Goal: Task Accomplishment & Management: Manage account settings

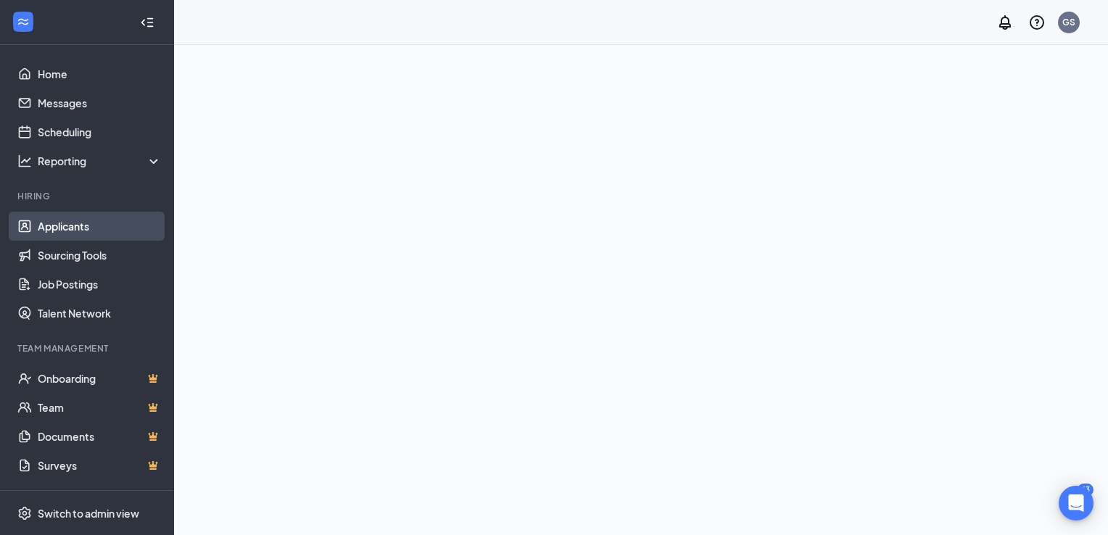
click at [53, 225] on link "Applicants" at bounding box center [100, 226] width 124 height 29
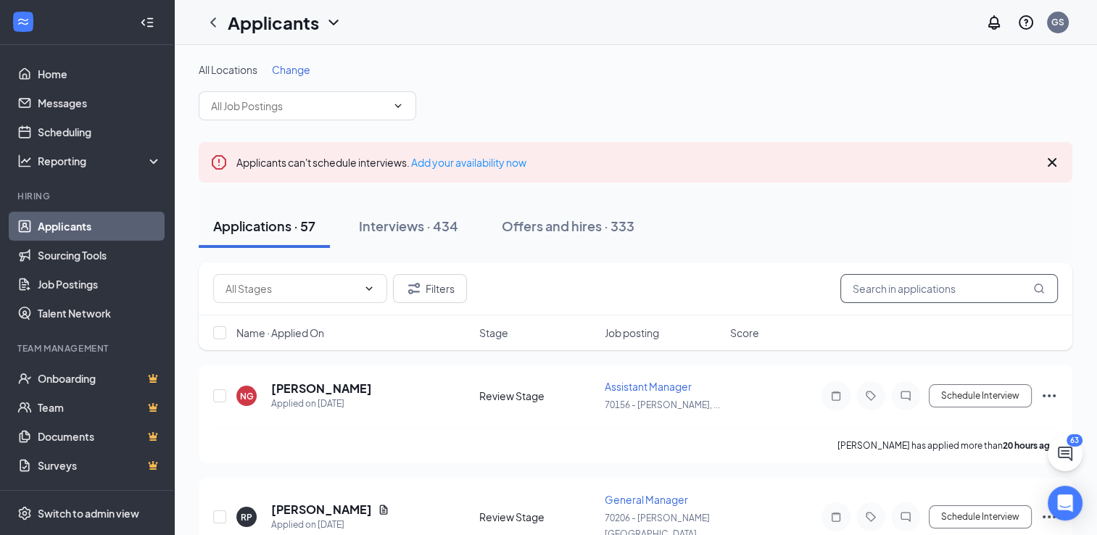
click at [908, 297] on input "text" at bounding box center [948, 288] width 217 height 29
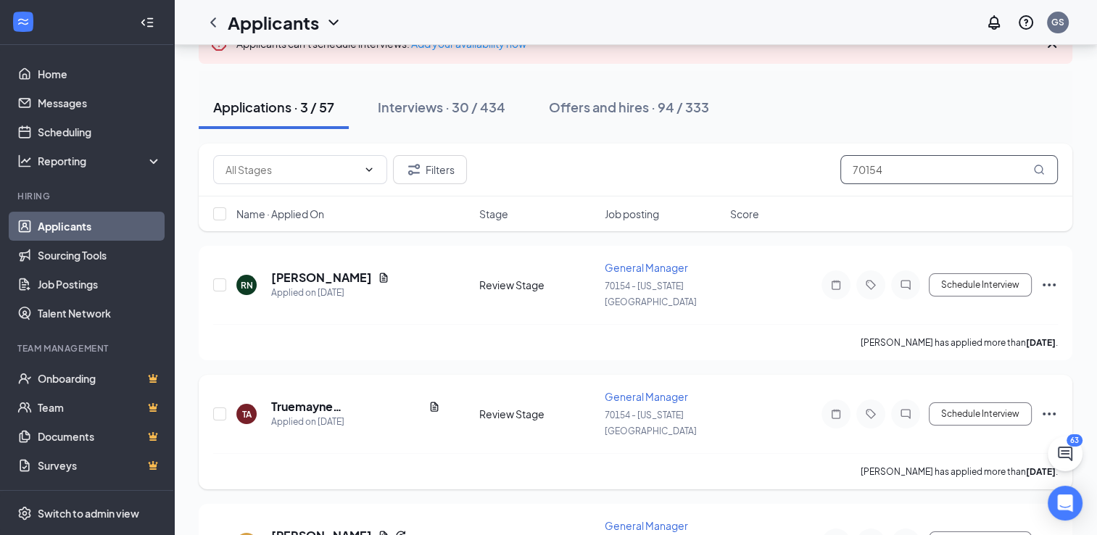
scroll to position [94, 0]
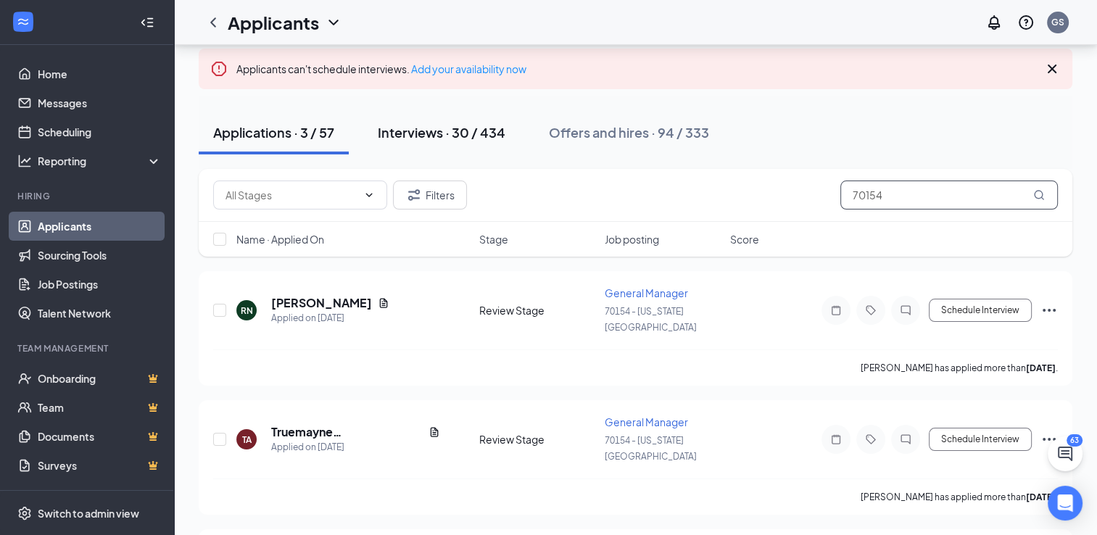
type input "70154"
click at [424, 130] on div "Interviews · 30 / 434" at bounding box center [442, 132] width 128 height 18
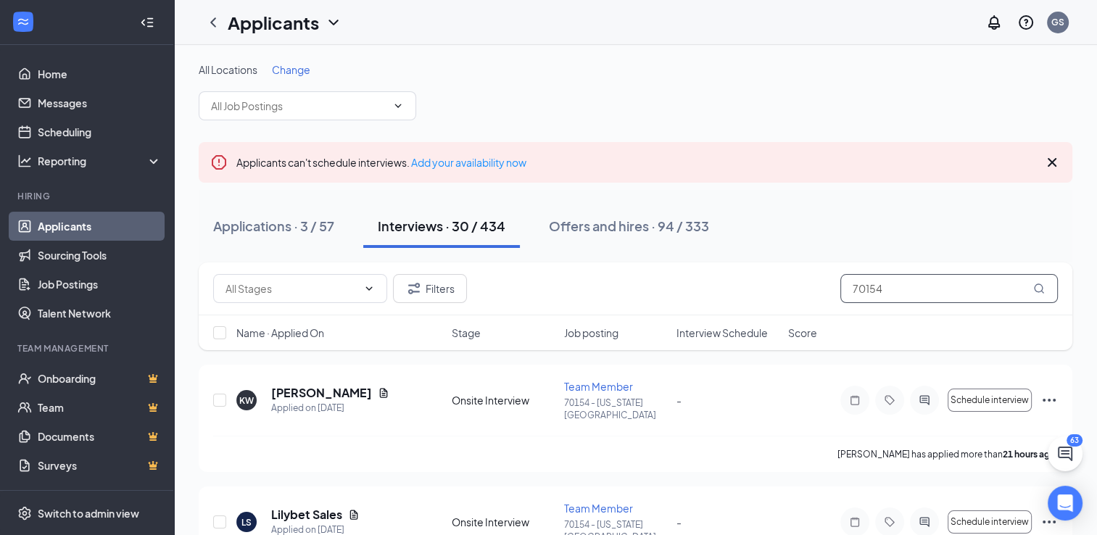
click at [889, 288] on input "70154" at bounding box center [948, 288] width 217 height 29
type input "7"
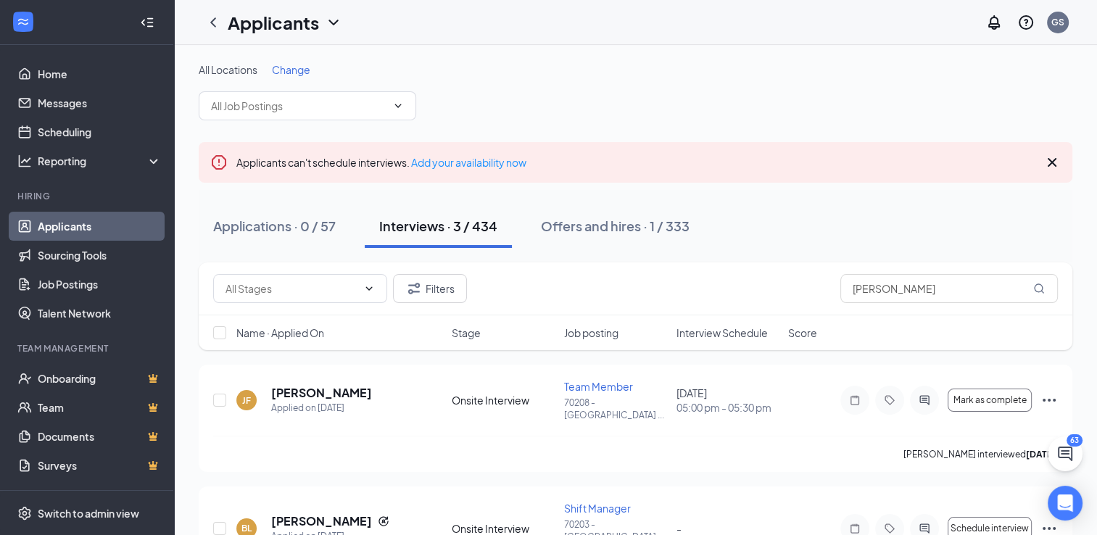
click at [850, 210] on div "Applications · 0 / 57 Interviews · 3 / 434 Offers and hires · 1 / 333" at bounding box center [636, 225] width 874 height 43
click at [882, 286] on input "lewis" at bounding box center [948, 288] width 217 height 29
type input "l"
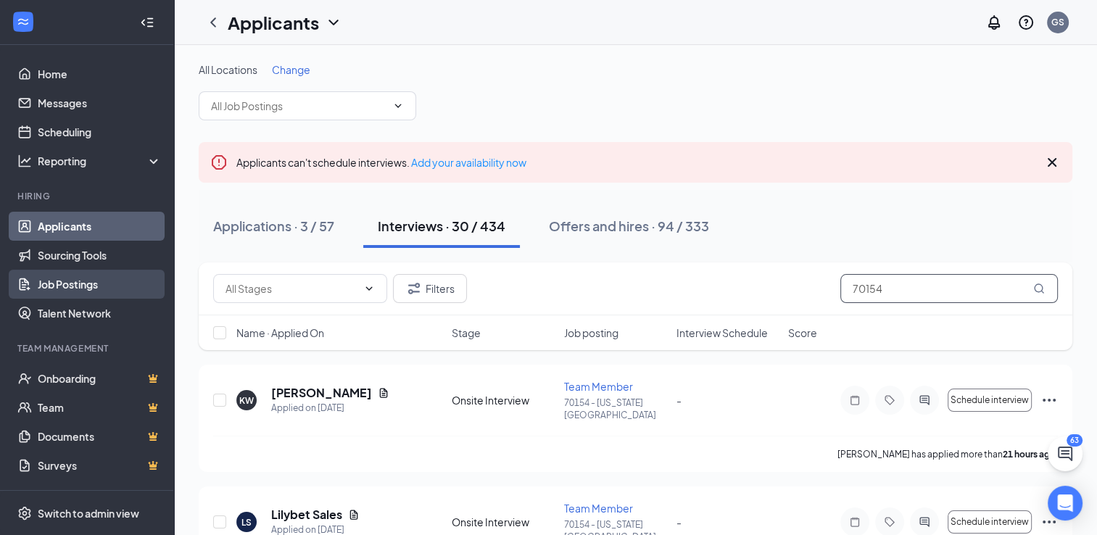
type input "70154"
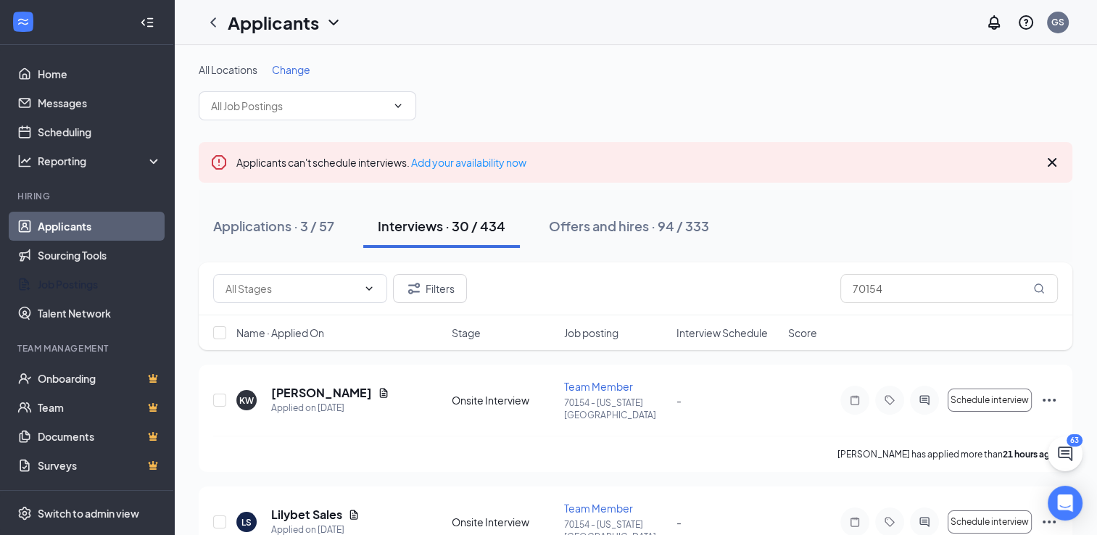
drag, startPoint x: 78, startPoint y: 286, endPoint x: 205, endPoint y: 295, distance: 127.2
click at [78, 286] on link "Job Postings" at bounding box center [100, 284] width 124 height 29
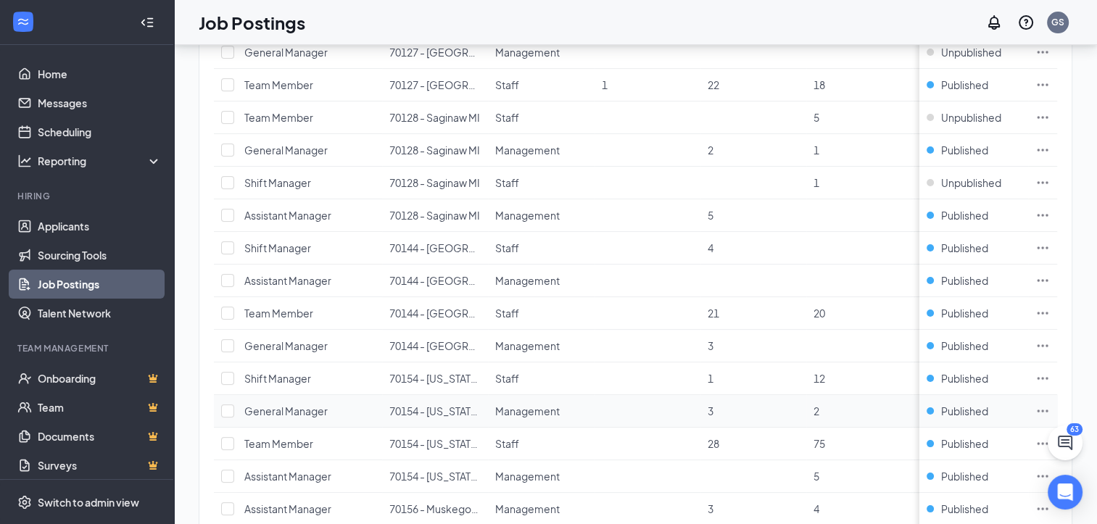
scroll to position [227, 0]
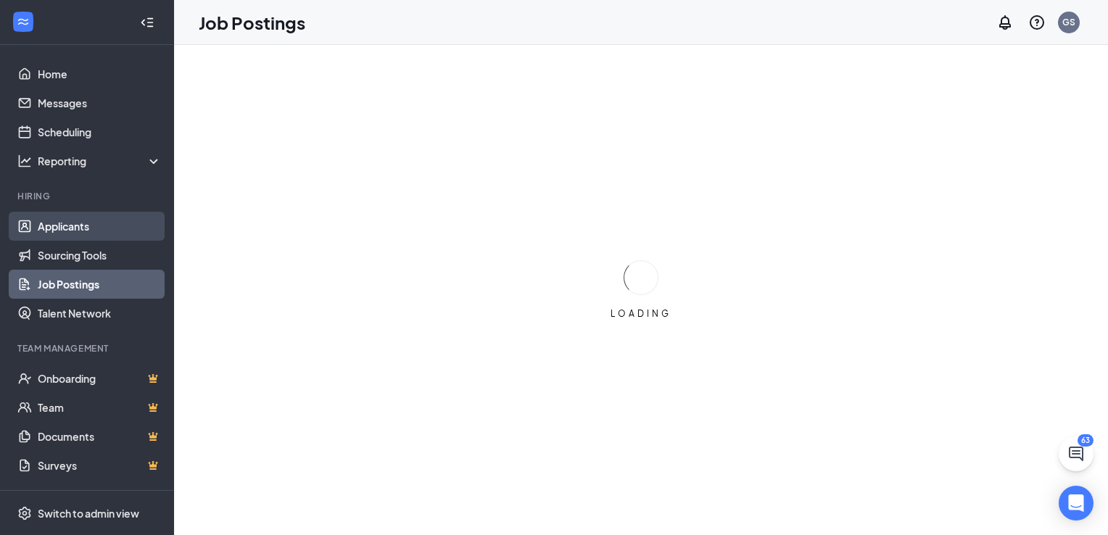
click at [76, 224] on link "Applicants" at bounding box center [100, 226] width 124 height 29
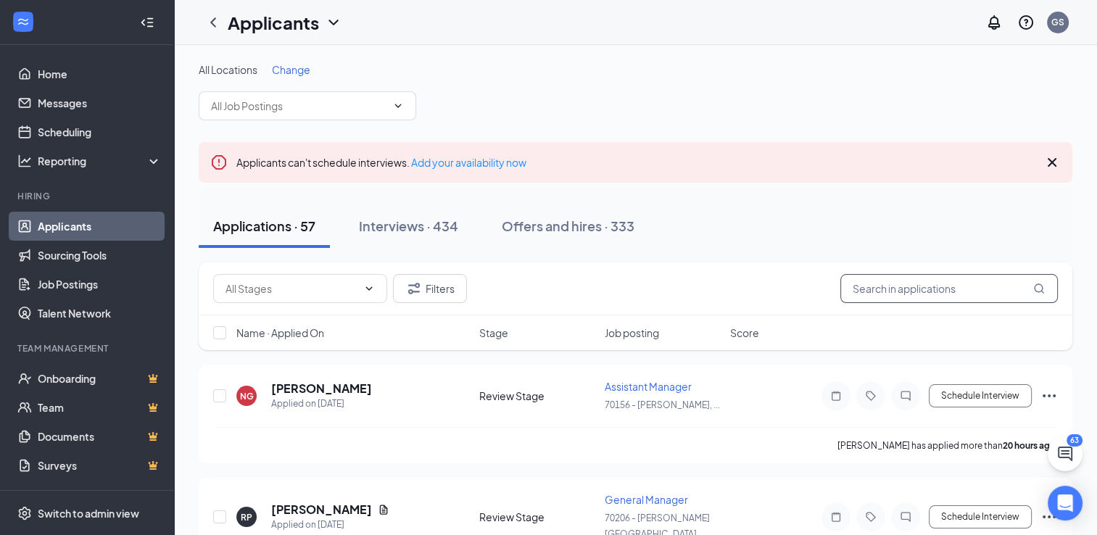
click at [941, 285] on input "text" at bounding box center [948, 288] width 217 height 29
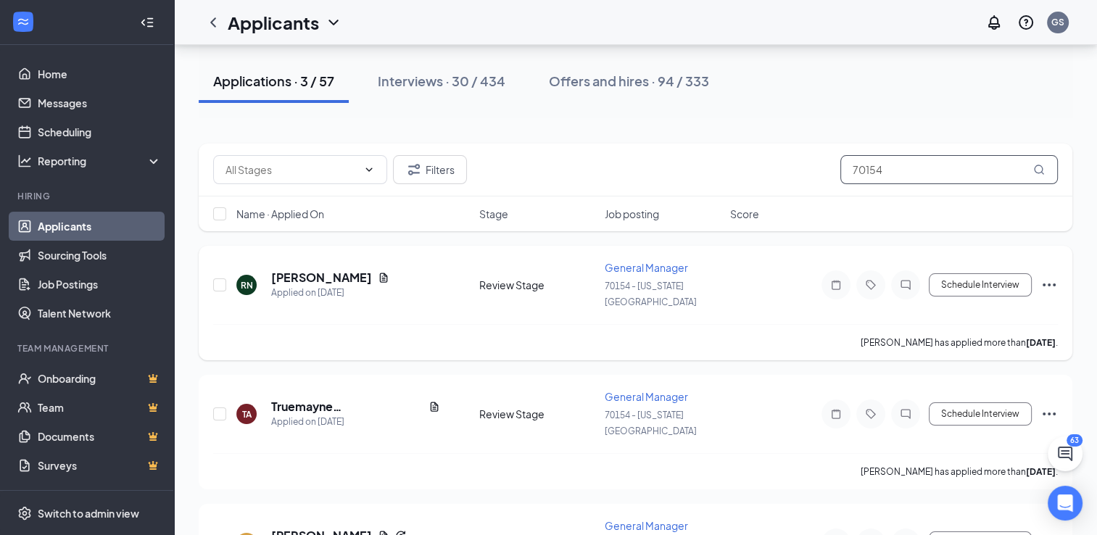
scroll to position [145, 0]
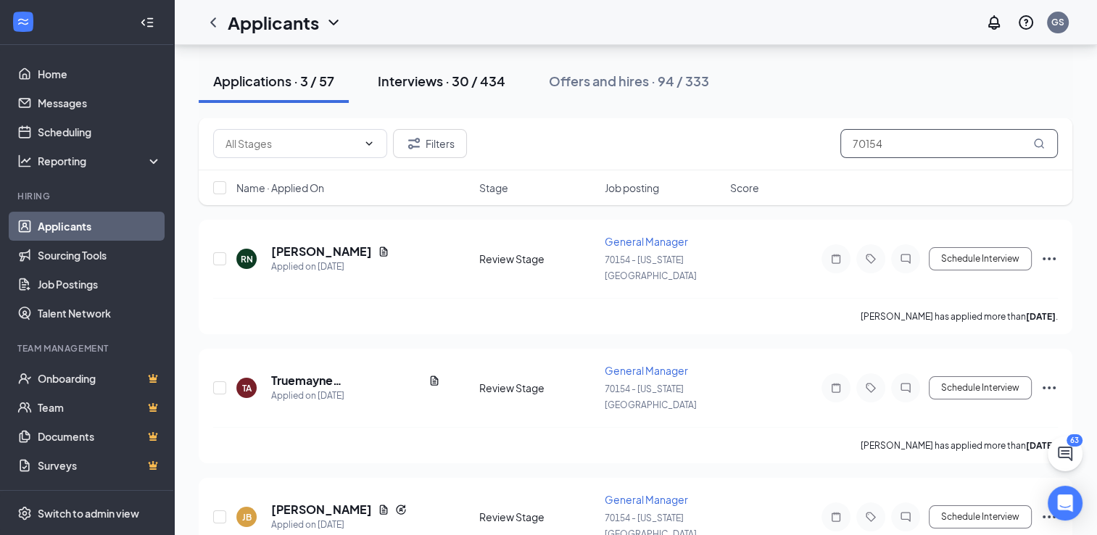
type input "70154"
click at [468, 80] on div "Interviews · 30 / 434" at bounding box center [442, 81] width 128 height 18
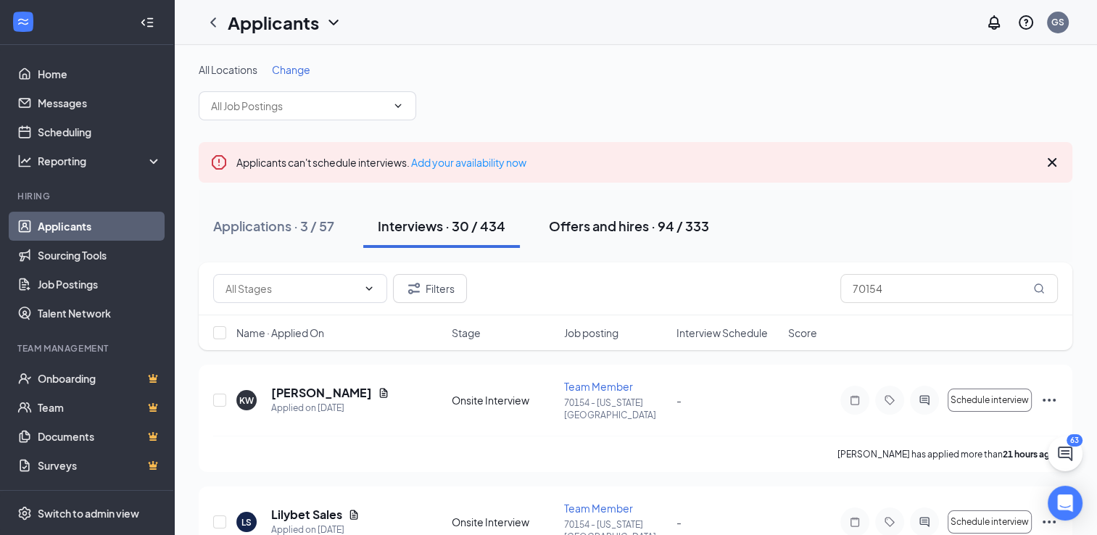
click at [606, 227] on div "Offers and hires · 94 / 333" at bounding box center [629, 226] width 160 height 18
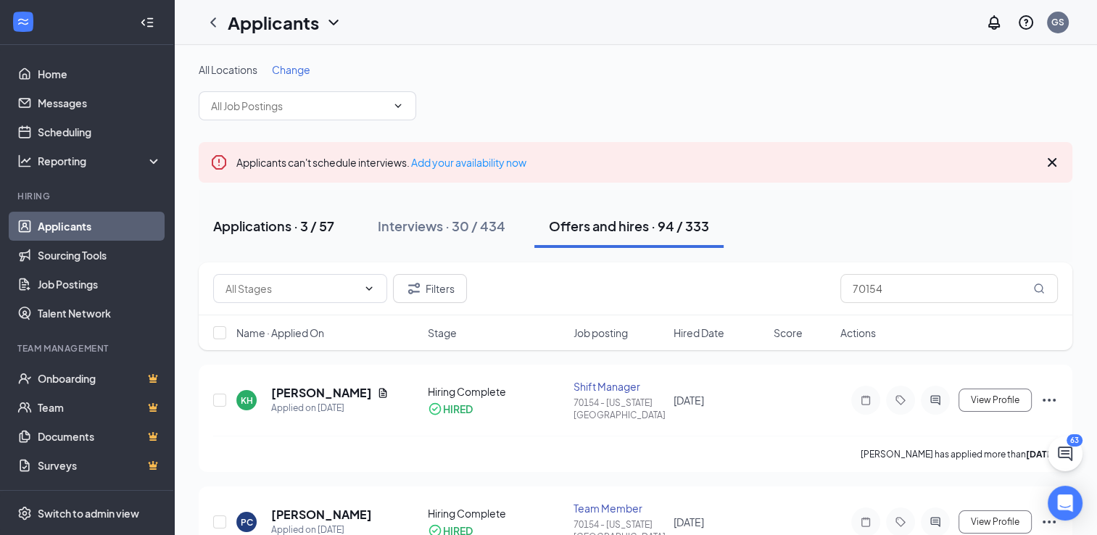
click at [299, 225] on div "Applications · 3 / 57" at bounding box center [273, 226] width 121 height 18
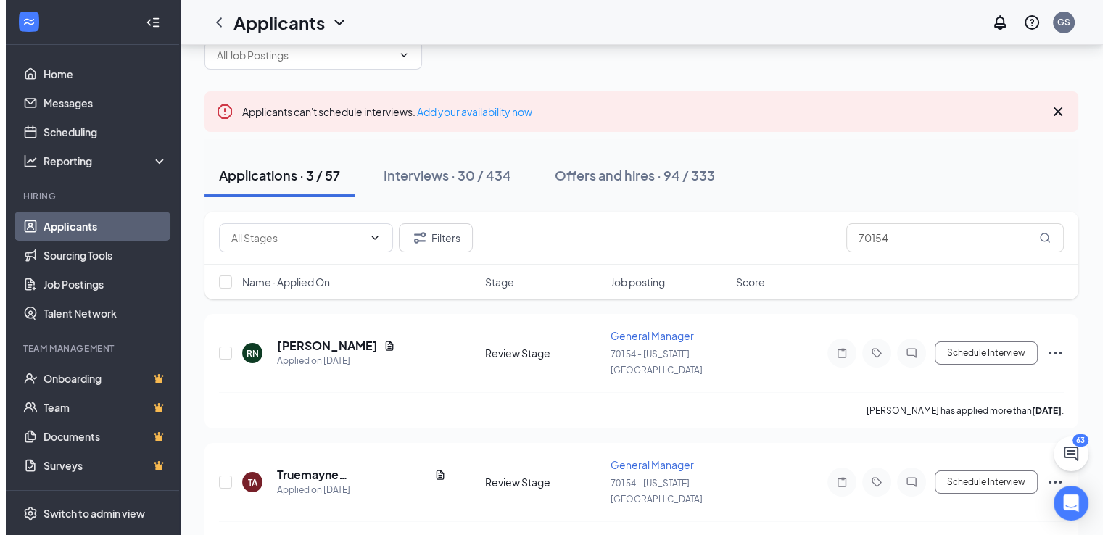
scroll to position [145, 0]
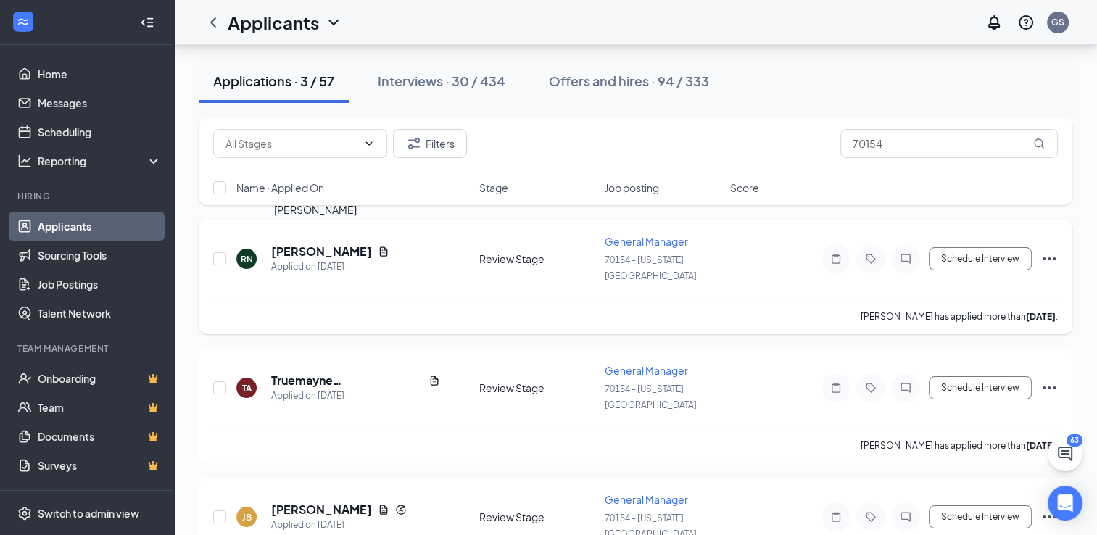
click at [283, 244] on h5 "[PERSON_NAME]" at bounding box center [321, 252] width 101 height 16
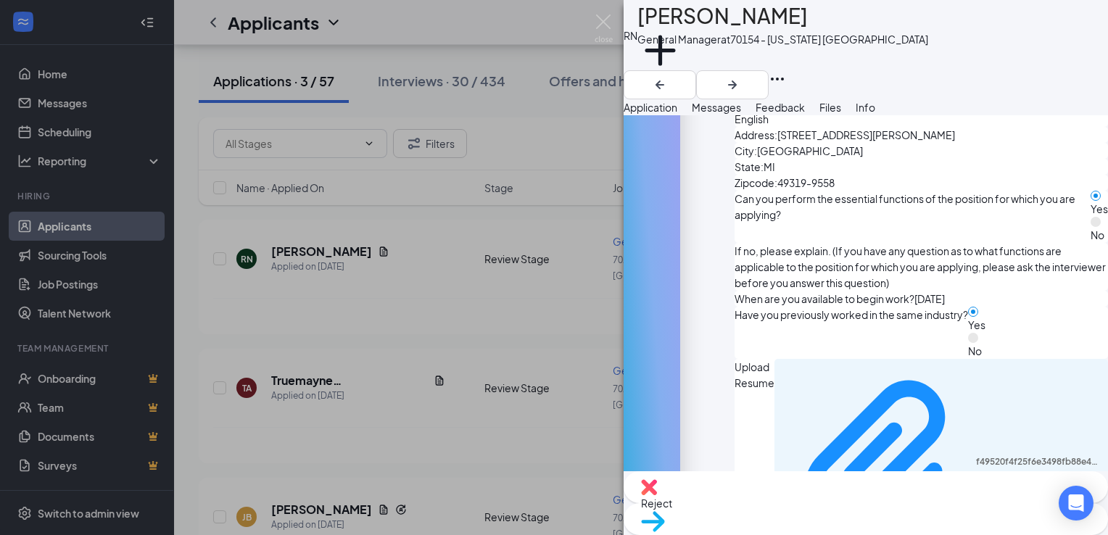
scroll to position [652, 0]
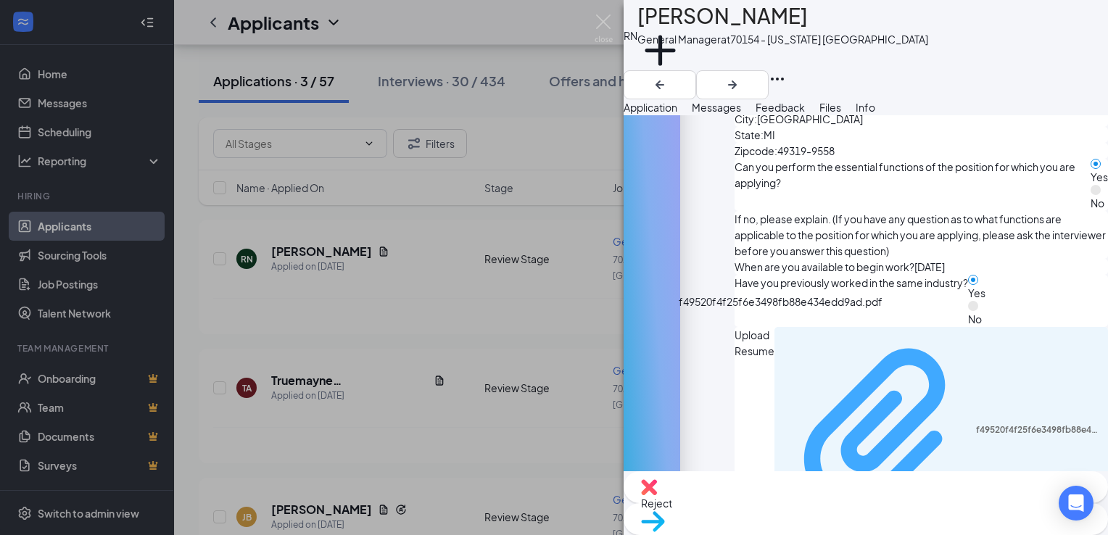
click at [976, 424] on div "f49520f4f25f6e3498fb88e434edd9ad.pdf" at bounding box center [1038, 430] width 124 height 12
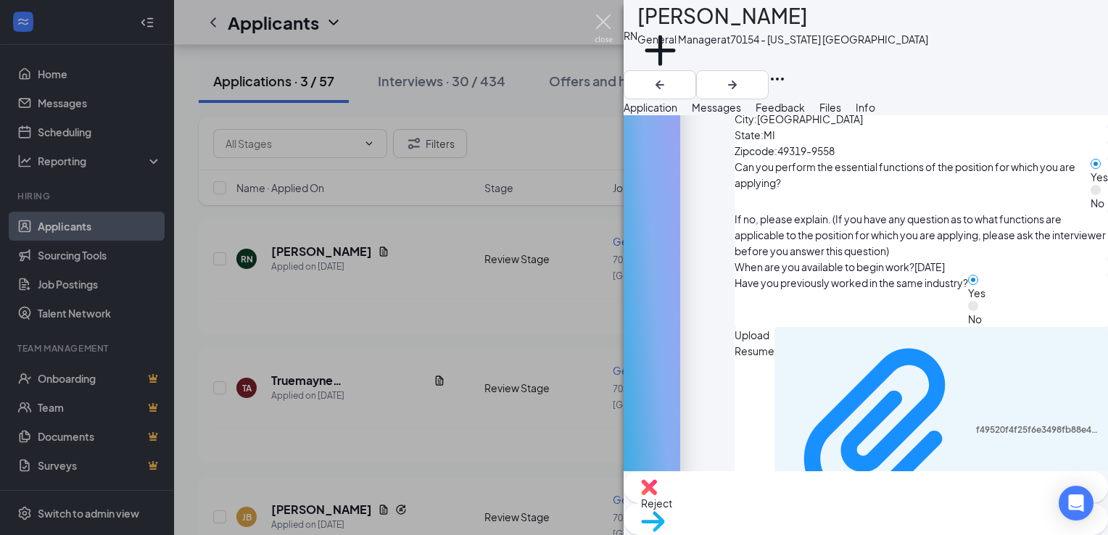
click at [596, 22] on img at bounding box center [603, 28] width 18 height 28
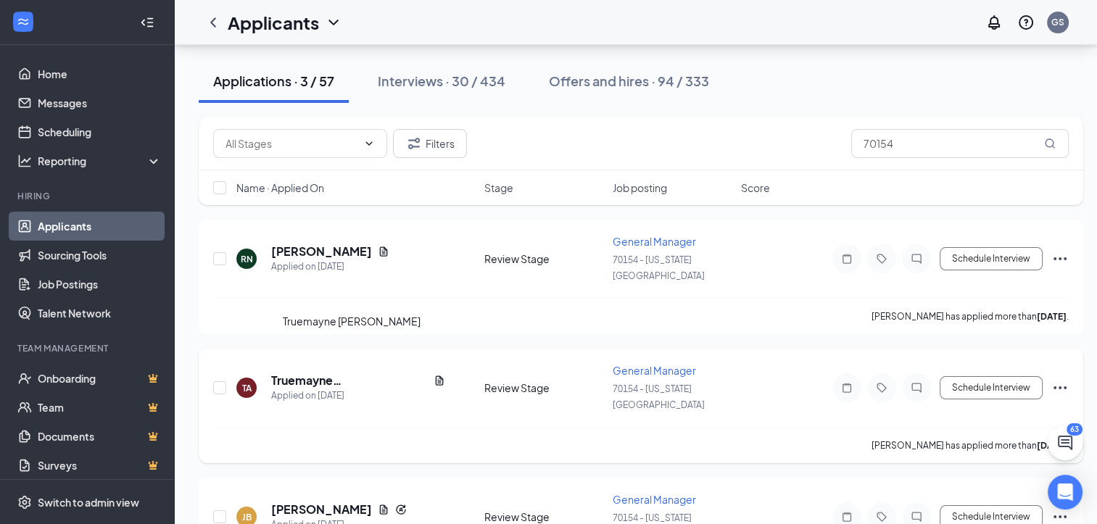
click at [360, 373] on h5 "Truemayne [PERSON_NAME]" at bounding box center [349, 381] width 157 height 16
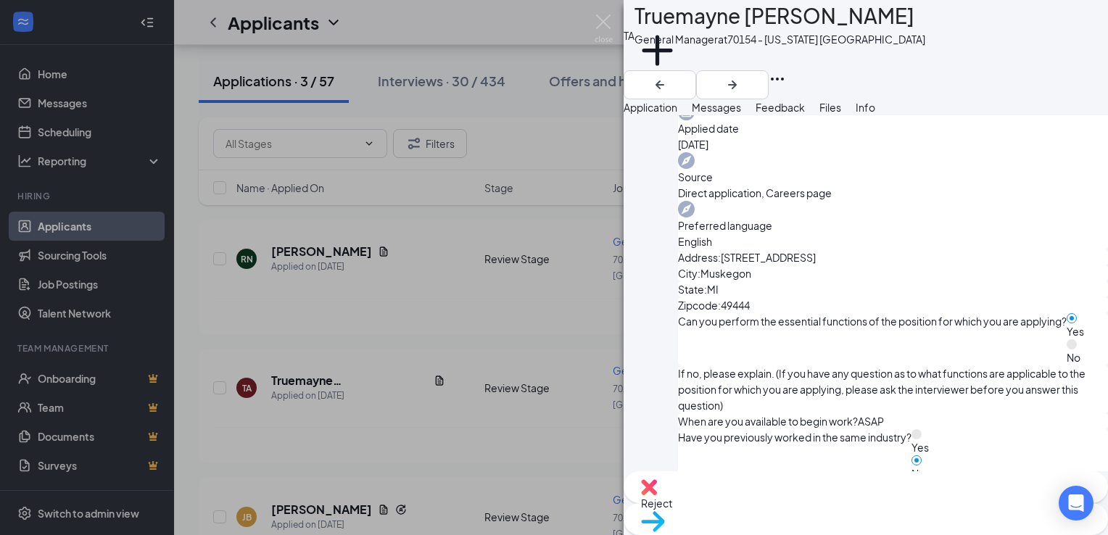
scroll to position [580, 0]
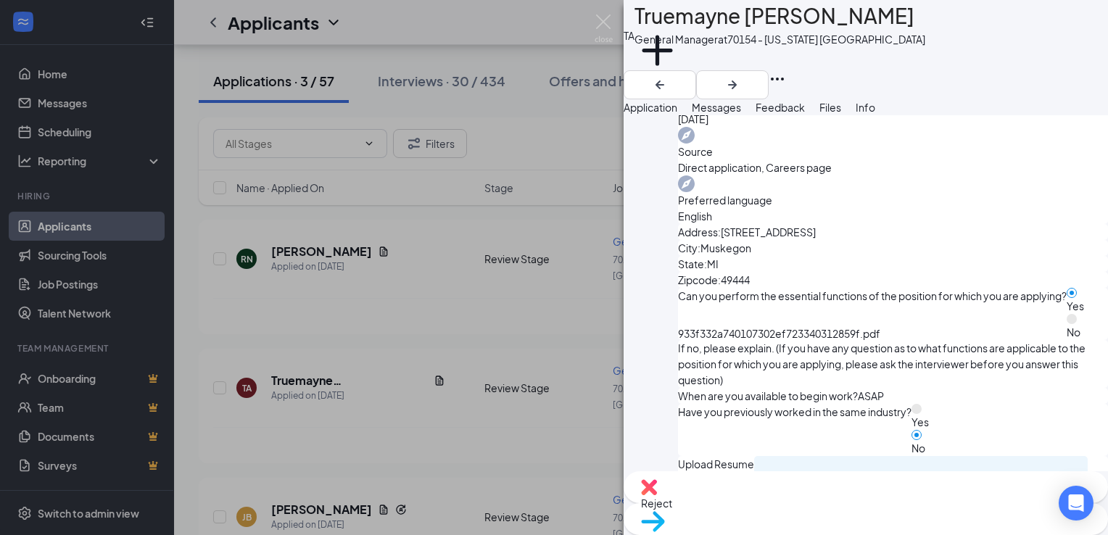
drag, startPoint x: 609, startPoint y: 25, endPoint x: 586, endPoint y: 38, distance: 26.6
click at [609, 25] on img at bounding box center [603, 28] width 18 height 28
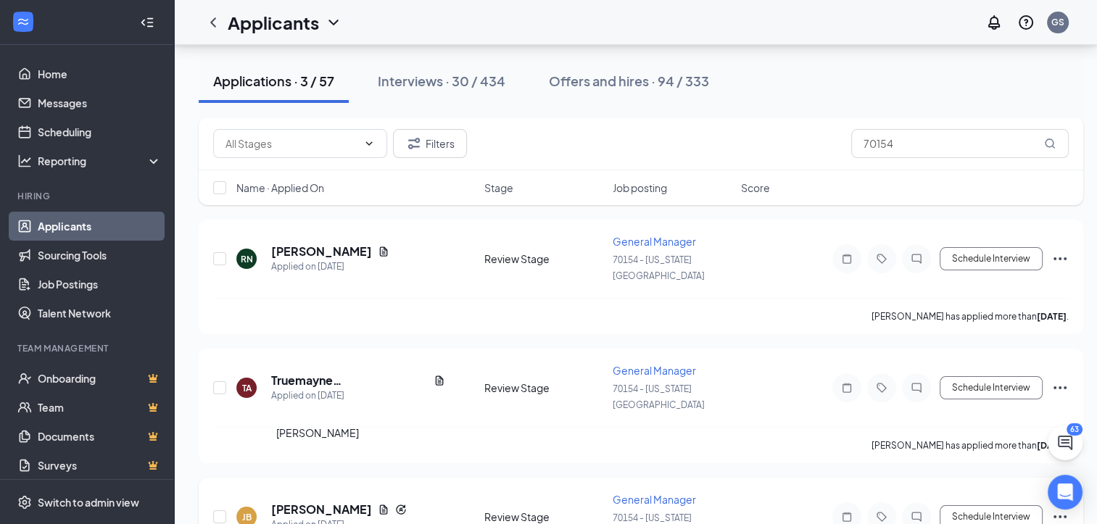
click at [322, 502] on h5 "[PERSON_NAME]" at bounding box center [321, 510] width 101 height 16
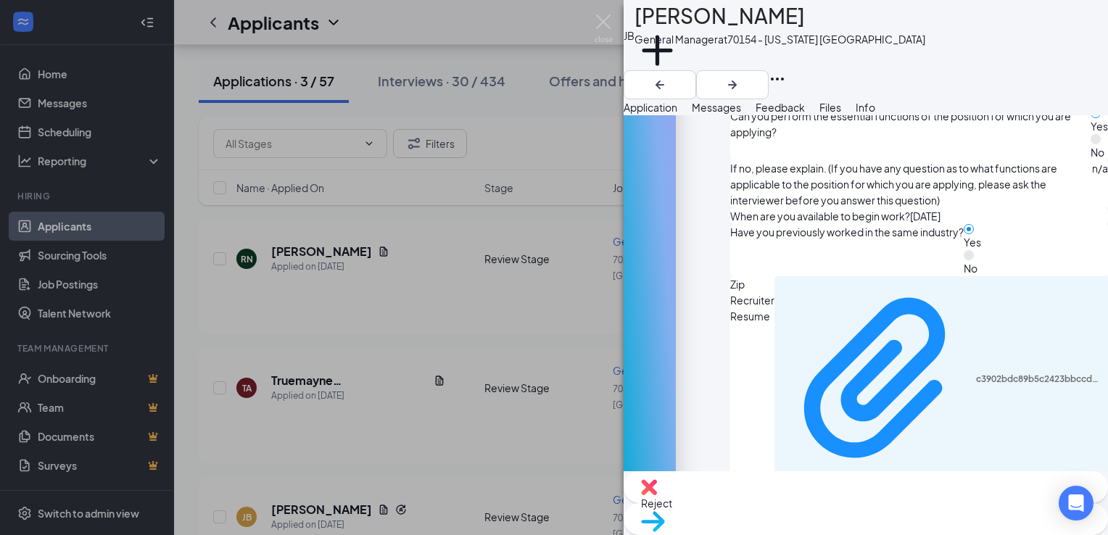
scroll to position [777, 0]
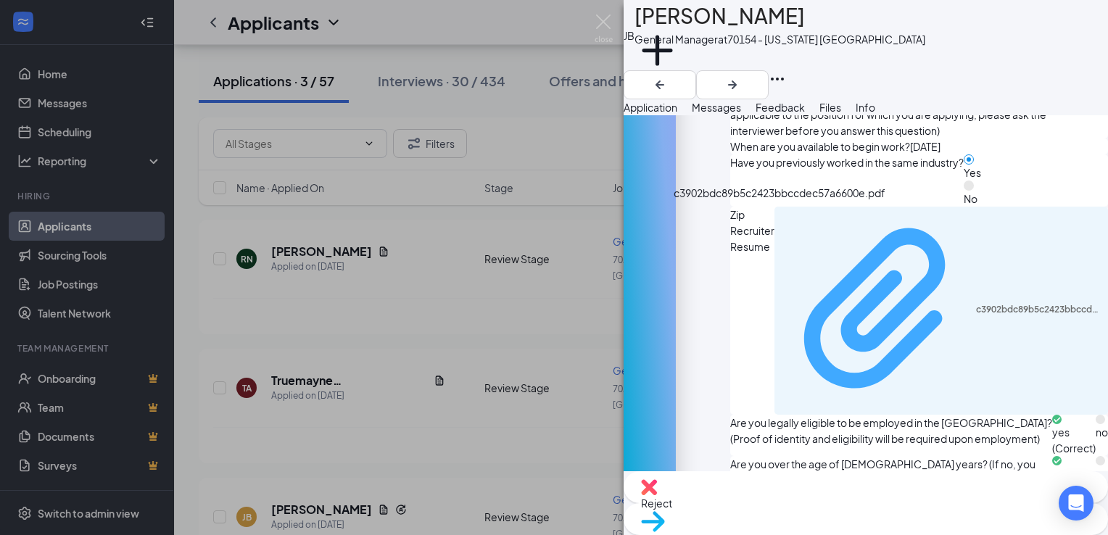
click at [976, 304] on div "c3902bdc89b5c2423bbccdec57a6600e.pdf" at bounding box center [1038, 310] width 124 height 12
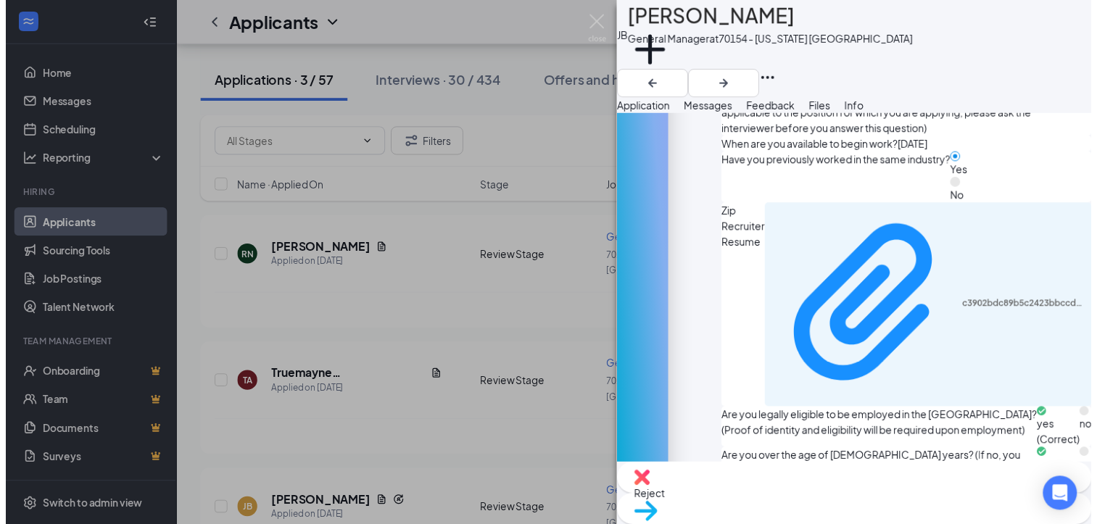
scroll to position [771, 0]
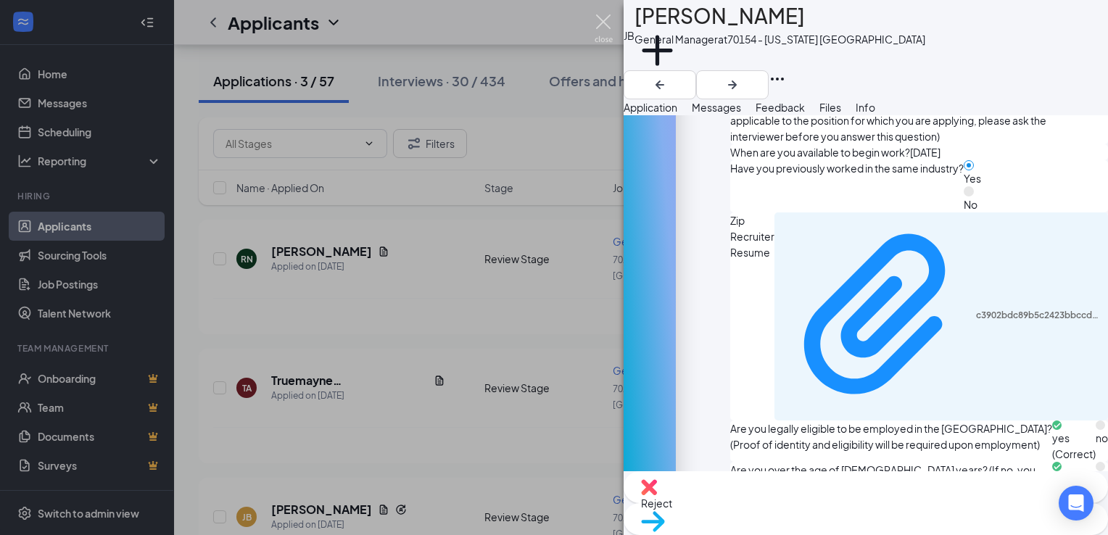
click at [603, 22] on img at bounding box center [603, 28] width 18 height 28
